Goal: Task Accomplishment & Management: Use online tool/utility

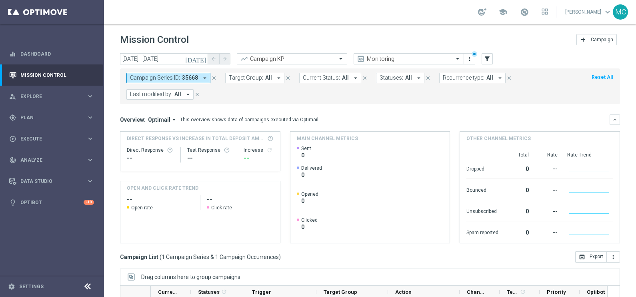
scroll to position [119, 0]
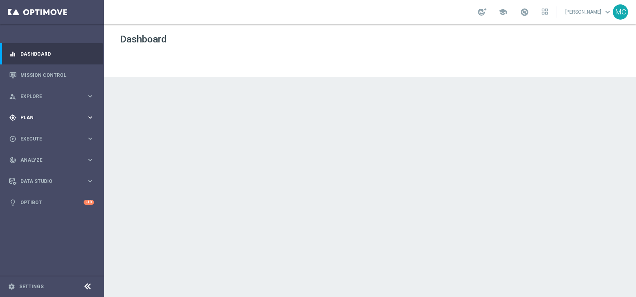
click at [91, 120] on icon "keyboard_arrow_right" at bounding box center [90, 118] width 8 height 8
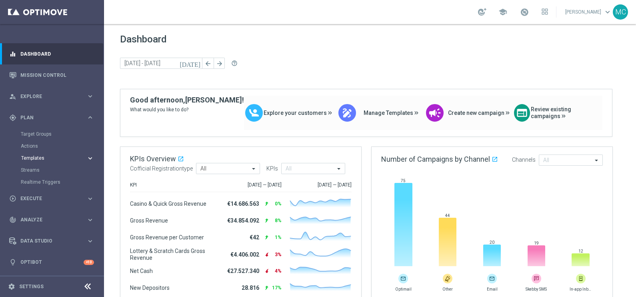
click at [38, 158] on span "Templates" at bounding box center [49, 158] width 57 height 5
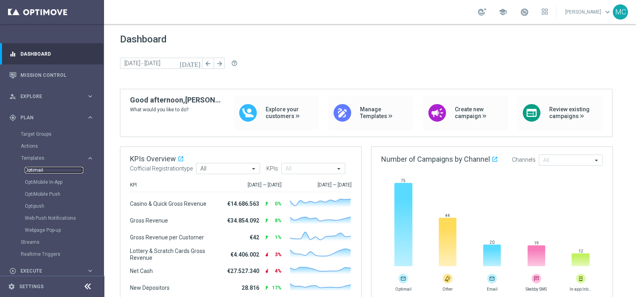
click at [42, 168] on link "Optimail" at bounding box center [54, 170] width 58 height 6
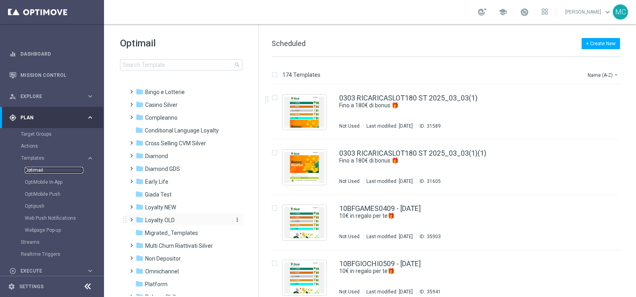
scroll to position [50, 0]
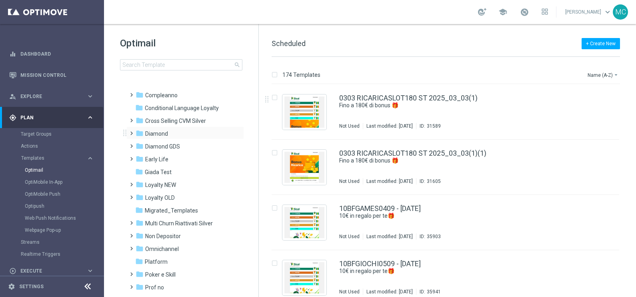
click at [130, 131] on span at bounding box center [130, 129] width 4 height 3
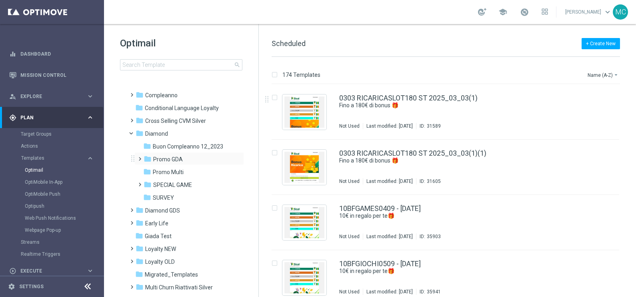
click at [139, 156] on span at bounding box center [138, 155] width 4 height 3
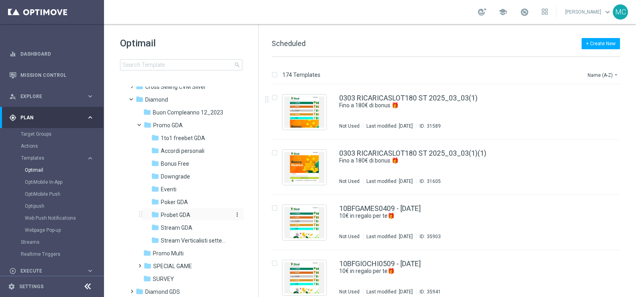
scroll to position [100, 0]
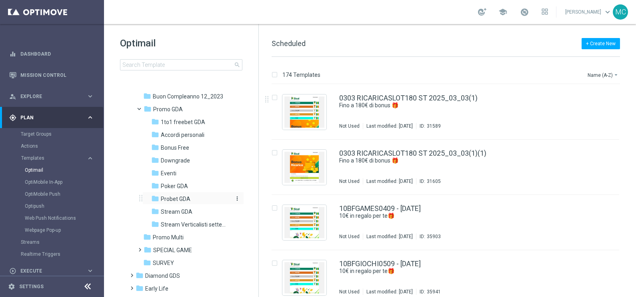
click at [174, 195] on span "Probet GDA" at bounding box center [176, 198] width 30 height 7
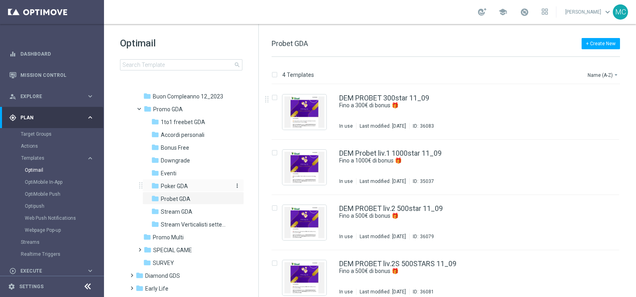
click at [174, 182] on span "Poker GDA" at bounding box center [174, 185] width 27 height 7
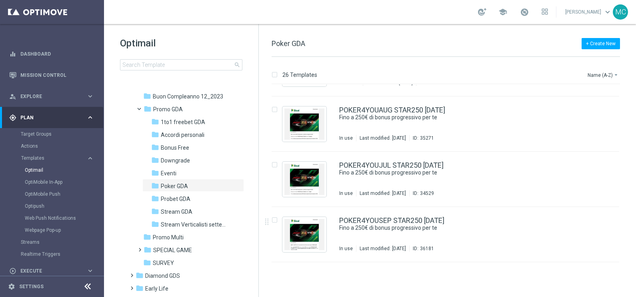
scroll to position [799, 0]
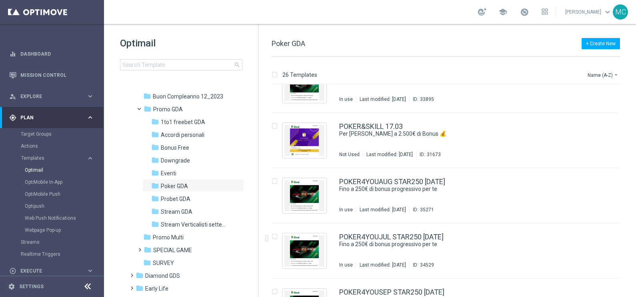
drag, startPoint x: 172, startPoint y: 220, endPoint x: 301, endPoint y: 212, distance: 129.4
click at [172, 221] on span "Stream Verticalisti settembre 2025" at bounding box center [195, 224] width 69 height 7
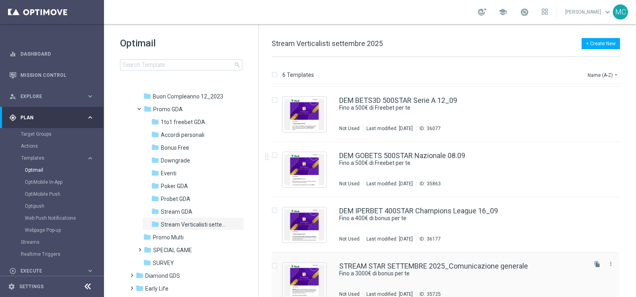
scroll to position [119, 0]
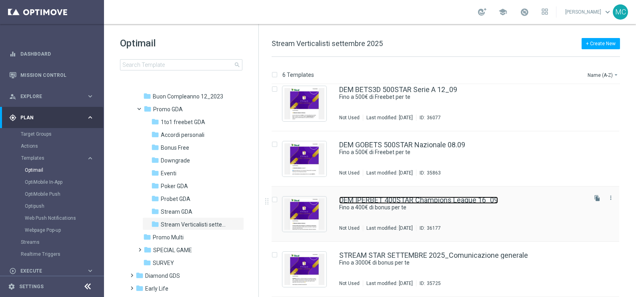
click at [432, 197] on link "DEM IPERBET 400STAR Champions League 16_09" at bounding box center [418, 199] width 159 height 7
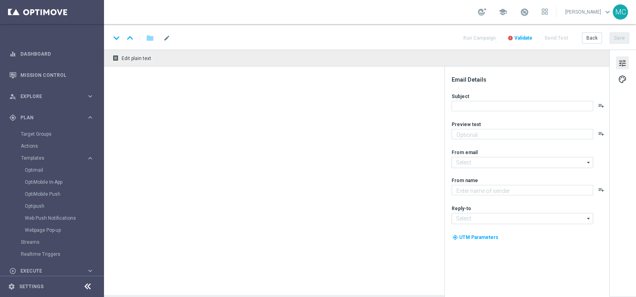
type textarea "🏆 Un mese da campione. Solo su SISAL."
type textarea "Sisal"
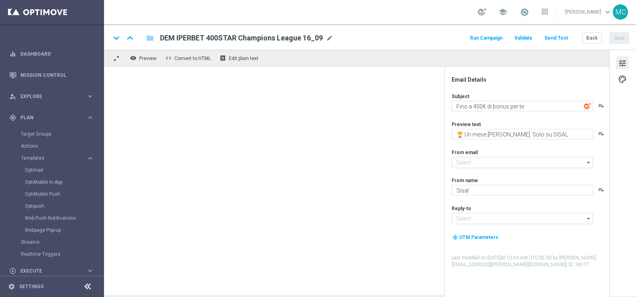
type input "giochivip@comunicazioni.sisal.it"
type input "teamvip@sisal.it"
